Goal: Use online tool/utility: Utilize a website feature to perform a specific function

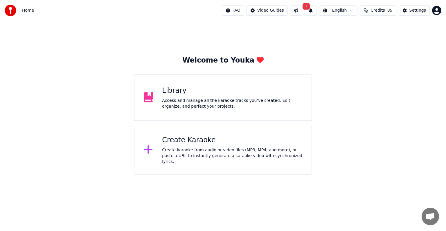
click at [231, 153] on div "Create karaoke from audio or video files (MP3, MP4, and more), or paste a URL t…" at bounding box center [232, 155] width 140 height 17
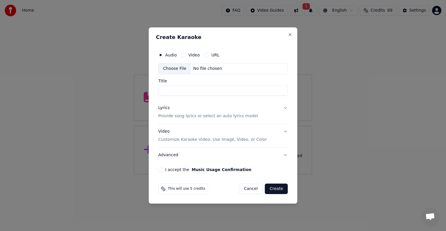
click at [287, 35] on h2 "Create Karaoke" at bounding box center [223, 37] width 134 height 5
click at [291, 35] on button "Close" at bounding box center [290, 34] width 5 height 5
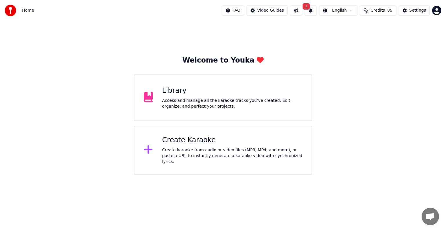
click at [310, 6] on span "1" at bounding box center [307, 6] width 8 height 6
click at [288, 25] on div "Update is ready" at bounding box center [296, 26] width 53 height 8
click at [355, 30] on button "Update" at bounding box center [357, 29] width 25 height 10
